Goal: Communication & Community: Answer question/provide support

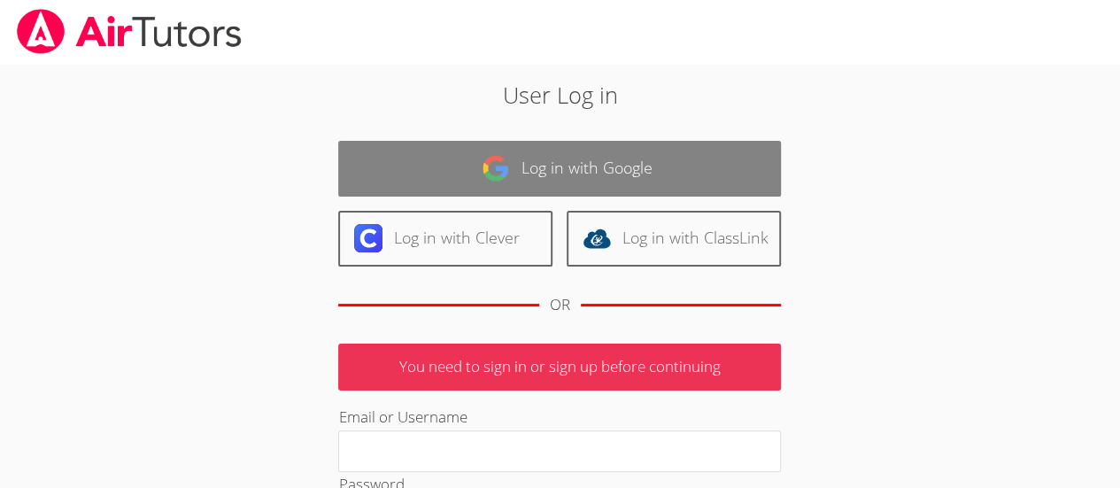
click at [552, 157] on link "Log in with Google" at bounding box center [559, 169] width 443 height 56
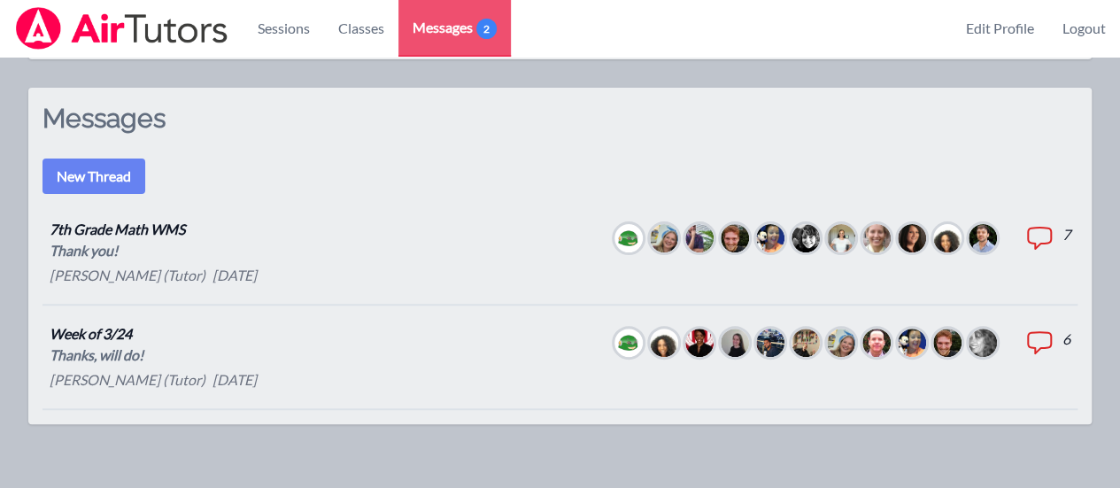
scroll to position [119, 0]
click at [1041, 224] on icon at bounding box center [1039, 237] width 28 height 28
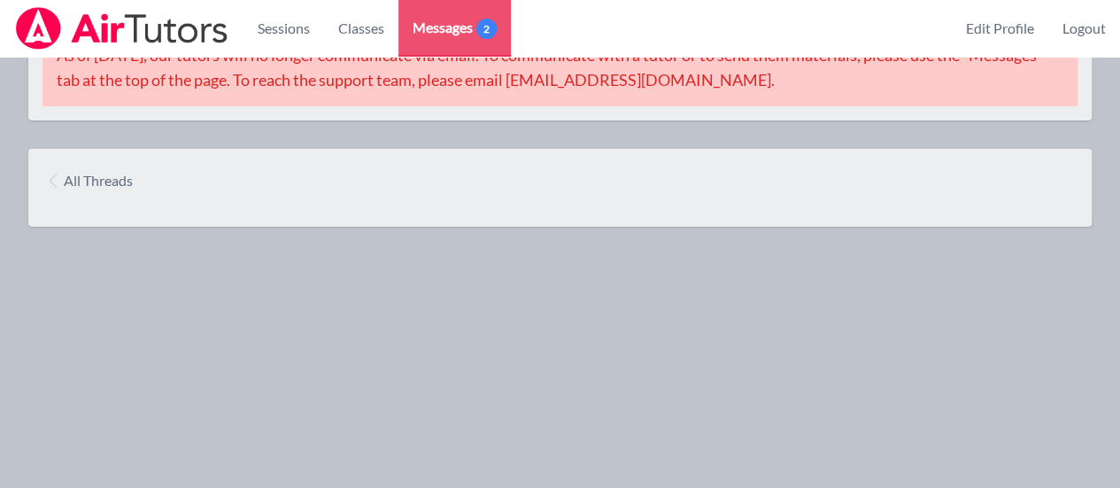
scroll to position [119, 0]
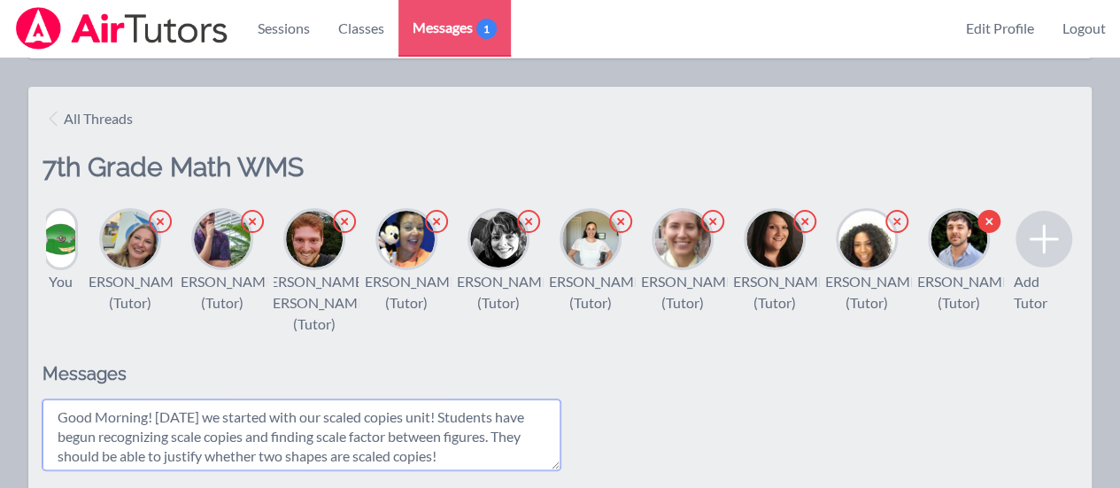
click at [472, 470] on textarea "Good Morning! [DATE] we started with our scaled copies unit! Students have begu…" at bounding box center [301, 434] width 518 height 71
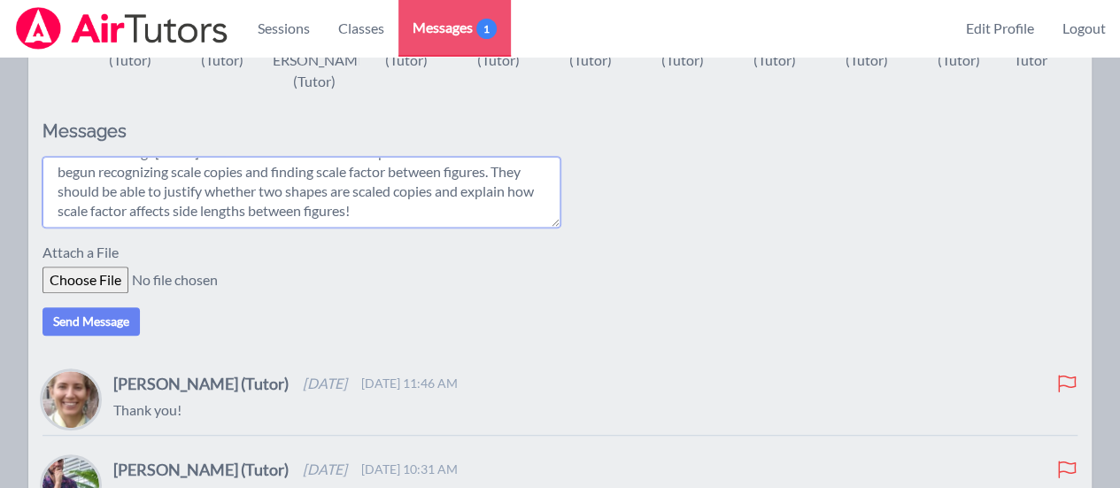
scroll to position [381, 0]
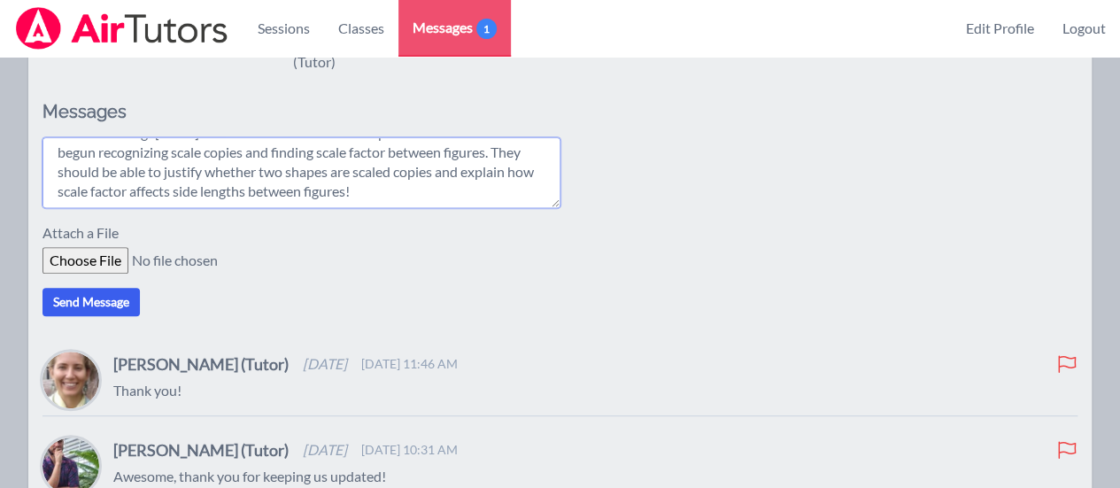
type textarea "Good Morning! [DATE] we started with our scaled copies unit! Students have begu…"
click at [93, 316] on button "Send Message" at bounding box center [90, 302] width 97 height 28
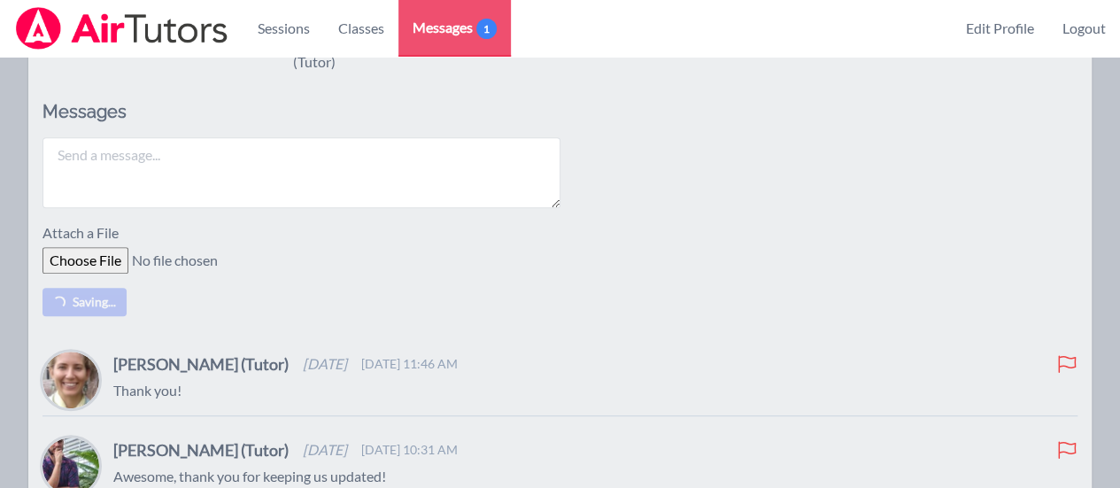
scroll to position [0, 0]
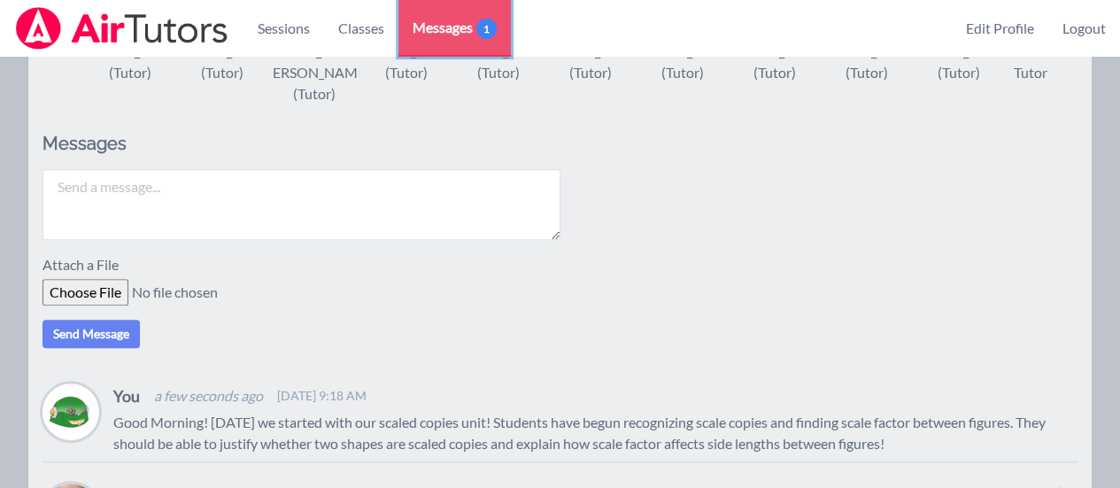
click at [459, 24] on span "Messages 1" at bounding box center [455, 27] width 84 height 21
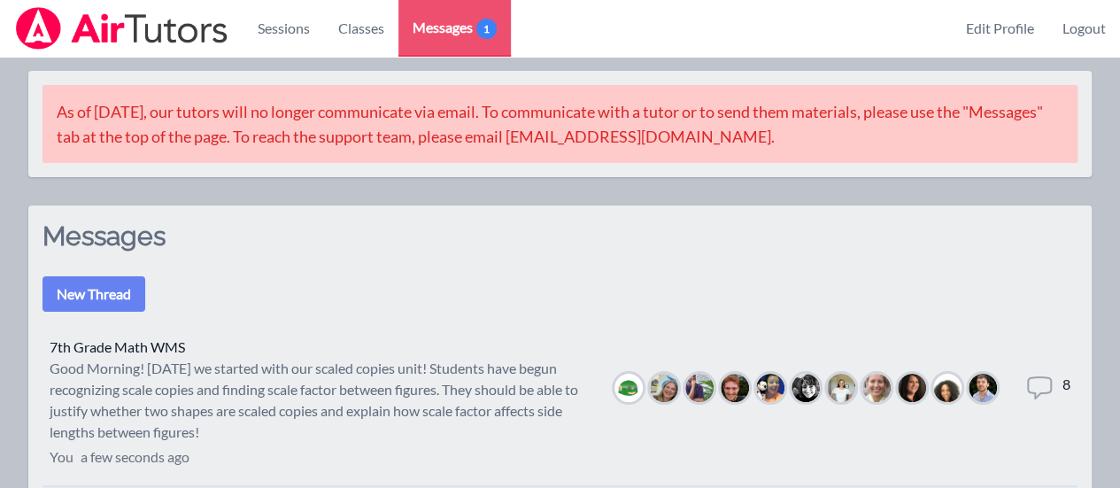
click at [1039, 389] on icon at bounding box center [1039, 388] width 28 height 28
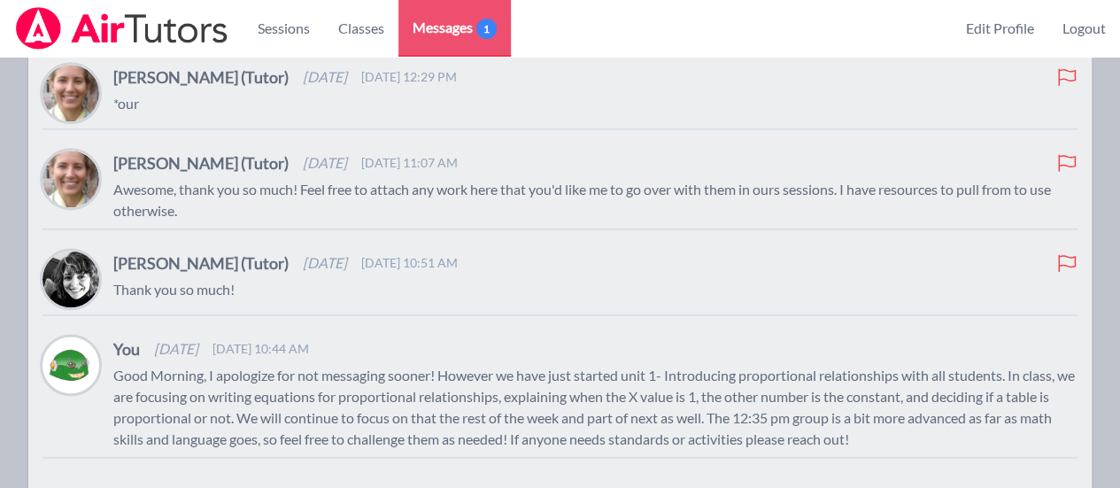
click at [329, 221] on p "Awesome, thank you so much! Feel free to attach any work here that you'd like m…" at bounding box center [595, 200] width 964 height 42
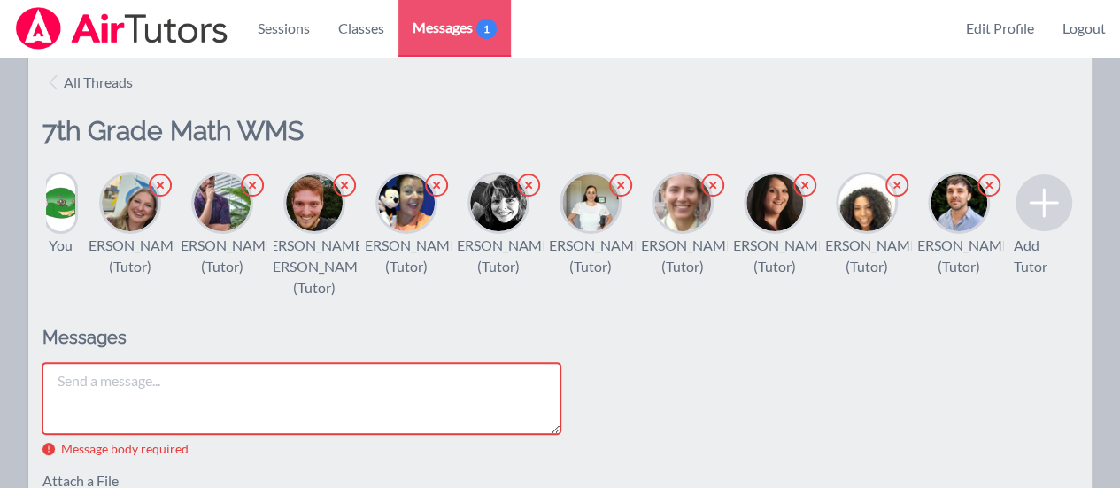
scroll to position [124, 0]
